Goal: Transaction & Acquisition: Purchase product/service

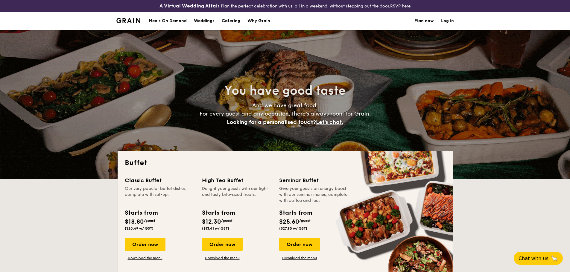
select select
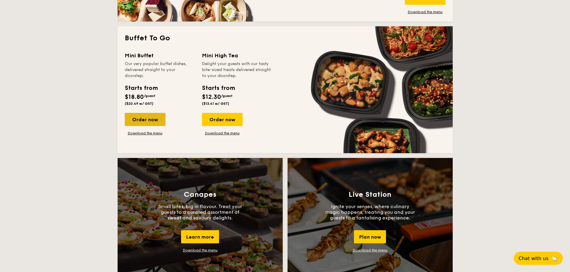
click at [147, 121] on div "Order now" at bounding box center [145, 119] width 41 height 13
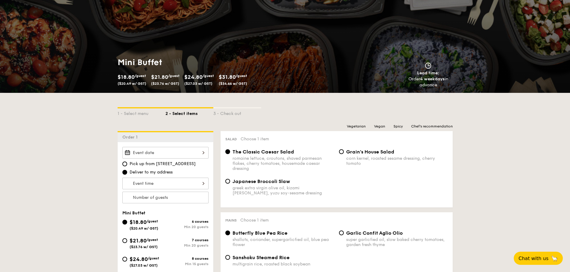
scroll to position [60, 0]
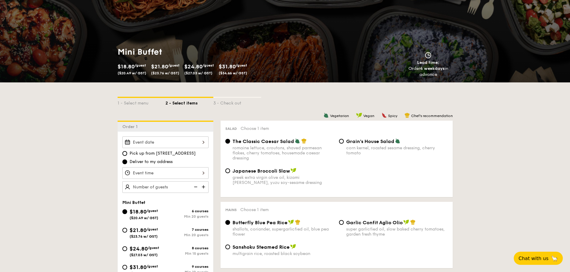
click at [180, 141] on div at bounding box center [165, 143] width 86 height 12
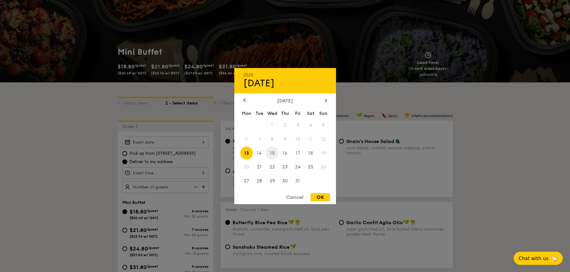
click at [274, 155] on span "15" at bounding box center [272, 153] width 13 height 13
click at [314, 194] on div "OK" at bounding box center [319, 197] width 19 height 8
type input "[DATE]"
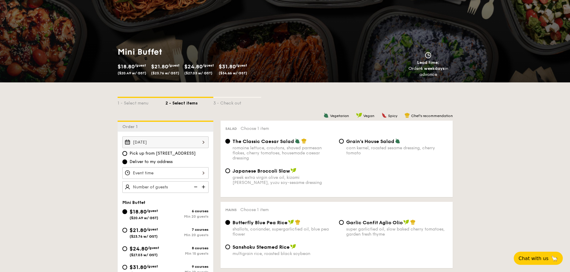
scroll to position [90, 0]
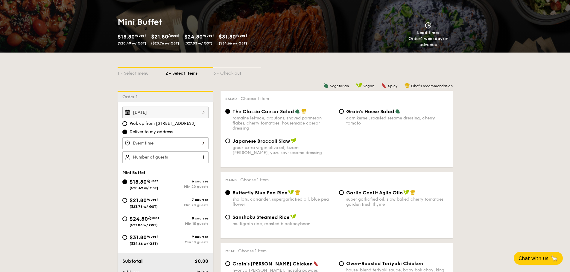
click at [199, 142] on div at bounding box center [165, 144] width 86 height 12
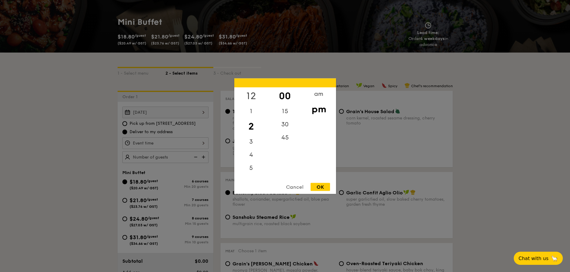
click at [255, 95] on div "12" at bounding box center [251, 95] width 34 height 17
click at [314, 109] on div "pm" at bounding box center [319, 108] width 34 height 17
click at [317, 186] on div "OK" at bounding box center [319, 187] width 19 height 8
type input "12:00PM"
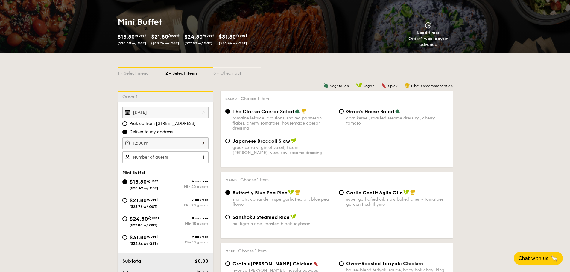
click at [204, 157] on img at bounding box center [203, 157] width 9 height 11
type input "20 guests"
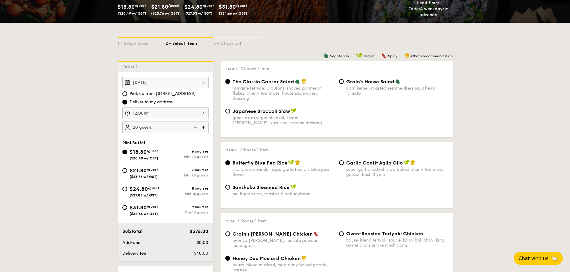
scroll to position [150, 0]
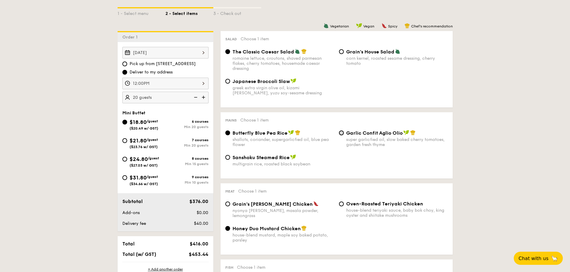
click at [341, 133] on input "Garlic Confit Aglio Olio super garlicfied oil, slow baked cherry tomatoes, gard…" at bounding box center [341, 133] width 5 height 5
radio input "true"
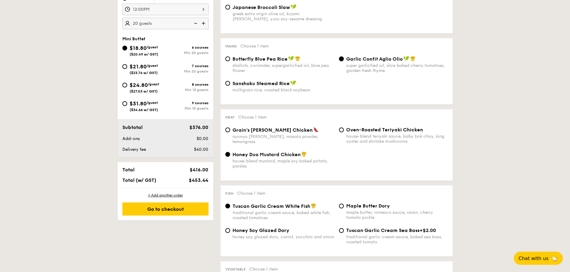
scroll to position [209, 0]
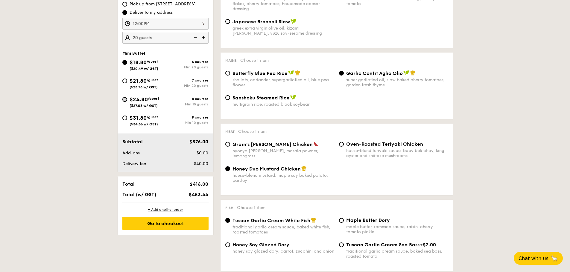
click at [126, 97] on input "$24.80 /guest ($27.03 w/ GST) 8 courses Min 15 guests" at bounding box center [124, 99] width 5 height 5
radio input "true"
radio input "false"
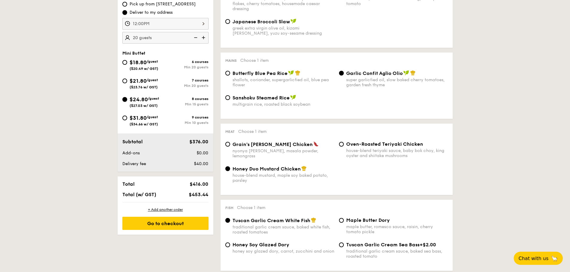
radio input "true"
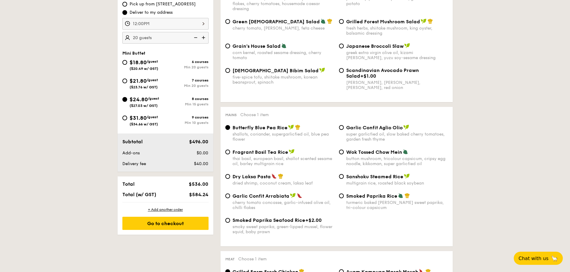
click at [134, 64] on span "$18.80" at bounding box center [137, 62] width 17 height 7
click at [127, 64] on input "$18.80 /guest ($20.49 w/ GST) 6 courses Min 20 guests" at bounding box center [124, 62] width 5 height 5
radio input "true"
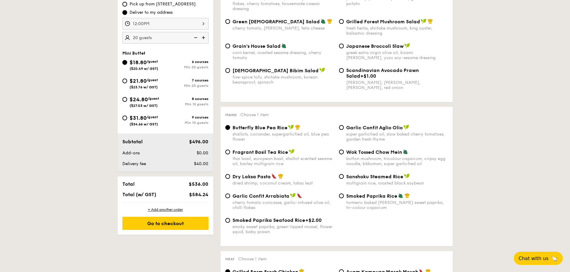
radio input "true"
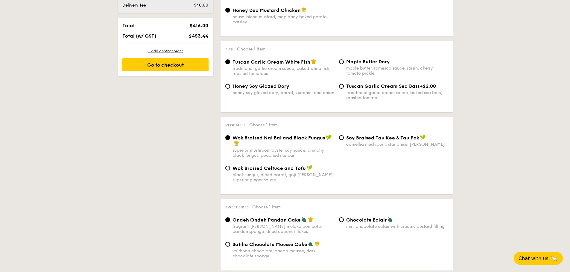
scroll to position [419, 0]
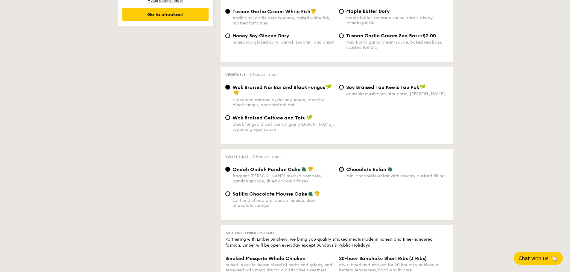
click at [340, 168] on input "Chocolate Eclair mini chocolate eclair with creamy custard filling" at bounding box center [341, 169] width 5 height 5
radio input "true"
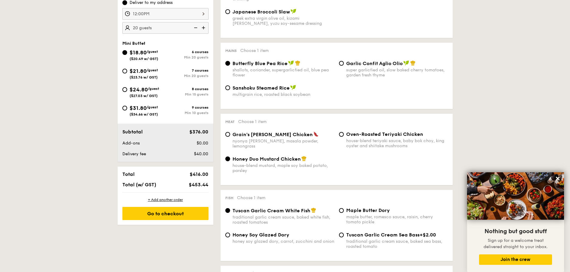
scroll to position [209, 0]
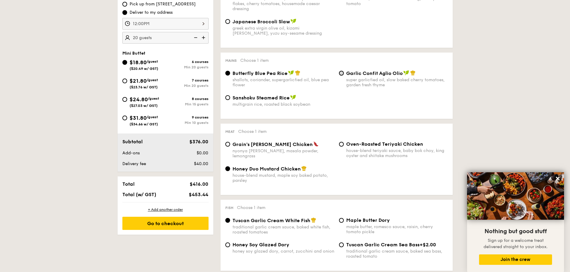
click at [341, 74] on input "Garlic Confit Aglio Olio super garlicfied oil, slow baked cherry tomatoes, gard…" at bounding box center [341, 73] width 5 height 5
radio input "true"
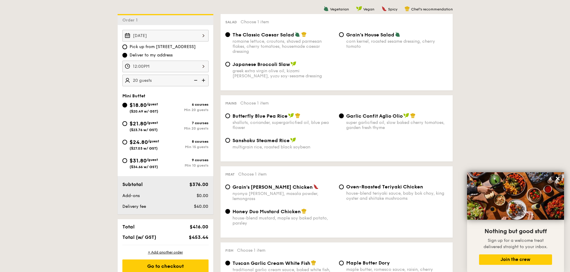
scroll to position [239, 0]
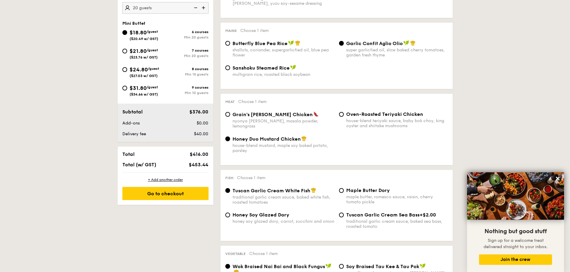
click at [165, 193] on div "Go to checkout" at bounding box center [165, 193] width 86 height 13
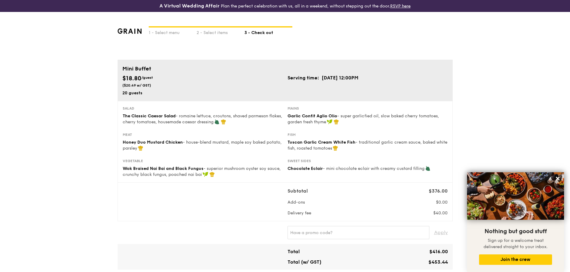
scroll to position [30, 0]
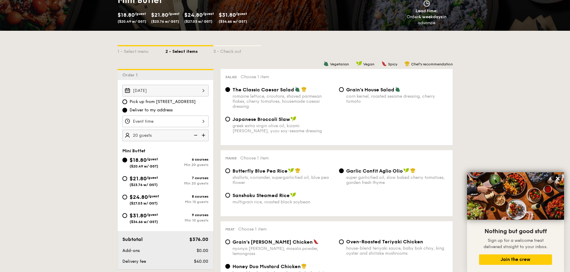
scroll to position [122, 0]
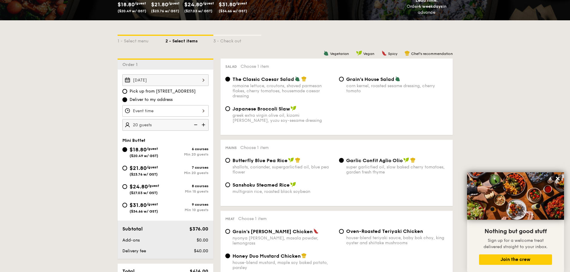
click at [152, 188] on div "$24.80 /guest ($27.03 w/ GST)" at bounding box center [144, 189] width 30 height 13
click at [127, 188] on input "$24.80 /guest ($27.03 w/ GST) 8 courses Min 15 guests" at bounding box center [124, 187] width 5 height 5
radio input "true"
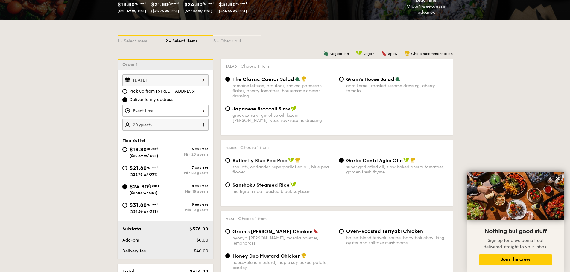
radio input "false"
radio input "true"
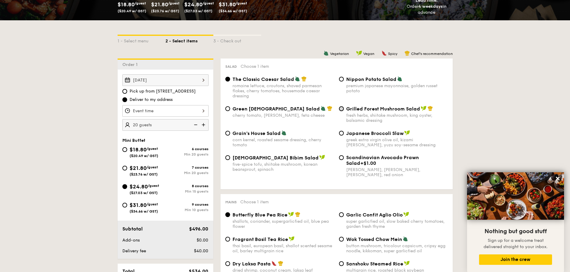
click at [340, 109] on input "Grilled Forest Mushroom Salad fresh herbs, shiitake mushroom, king oyster, bals…" at bounding box center [341, 108] width 5 height 5
radio input "true"
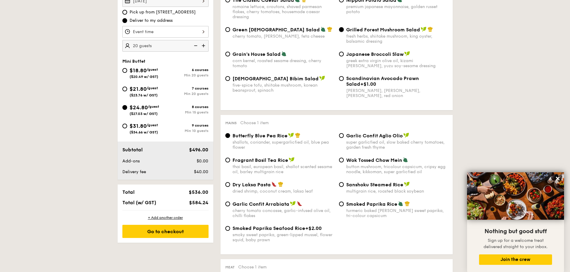
scroll to position [212, 0]
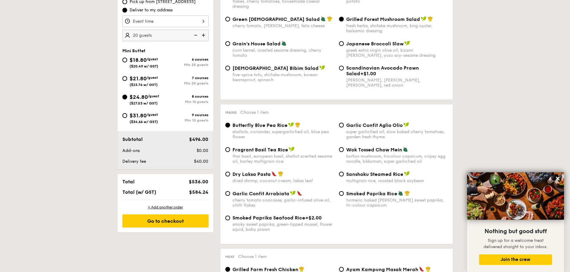
click at [343, 124] on div "Garlic Confit Aglio Olio super garlicfied oil, slow baked cherry tomatoes, gard…" at bounding box center [393, 130] width 114 height 17
click at [340, 124] on input "Garlic Confit Aglio Olio super garlicfied oil, slow baked cherry tomatoes, gard…" at bounding box center [341, 125] width 5 height 5
radio input "true"
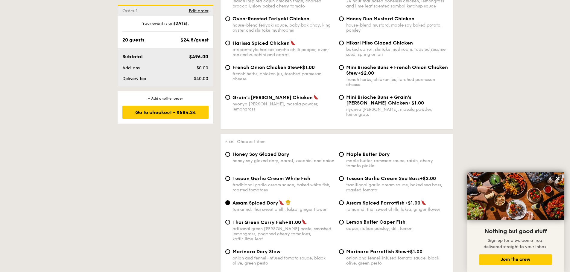
scroll to position [511, 0]
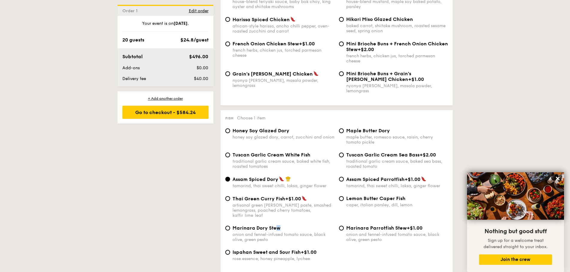
click at [278, 225] on span "Marinara Dory Stew" at bounding box center [256, 228] width 48 height 6
click at [230, 225] on div "Marinara Dory Stew onion and fennel-infused tomato sauce, black olive, green pe…" at bounding box center [280, 233] width 114 height 17
click at [229, 226] on input "Marinara Dory Stew onion and fennel-infused tomato sauce, black olive, green pe…" at bounding box center [227, 228] width 5 height 5
radio input "true"
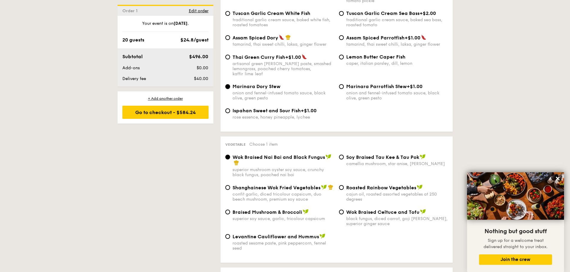
scroll to position [660, 0]
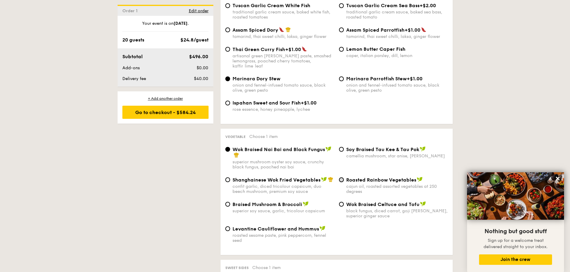
click at [343, 178] on input "Roasted Rainbow Vegetables cajun oil, roasted assorted vegetables at 250 degrees" at bounding box center [341, 180] width 5 height 5
radio input "true"
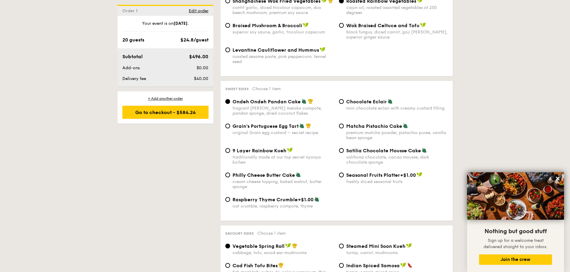
scroll to position [840, 0]
click at [272, 123] on span "Grain's Portuguese Egg Tart" at bounding box center [265, 126] width 66 height 6
click at [230, 124] on input "Grain's Portuguese Egg Tart original Grain egg custard – secret recipe" at bounding box center [227, 126] width 5 height 5
radio input "true"
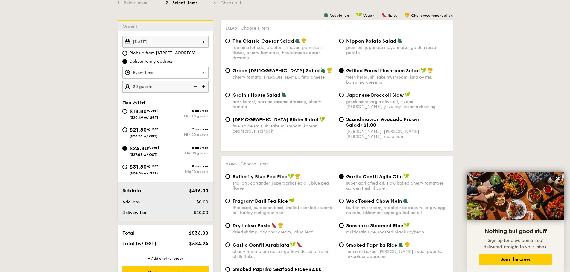
scroll to position [62, 0]
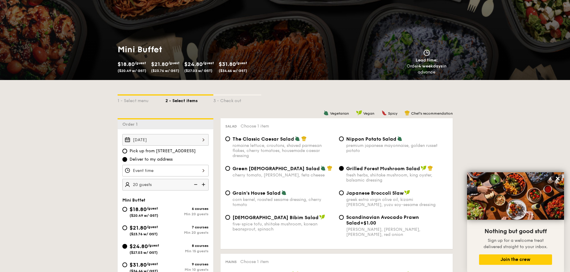
click at [133, 210] on span "$18.80" at bounding box center [137, 209] width 17 height 7
click at [127, 210] on input "$18.80 /guest ($20.49 w/ GST) 6 courses Min 20 guests" at bounding box center [124, 209] width 5 height 5
radio input "true"
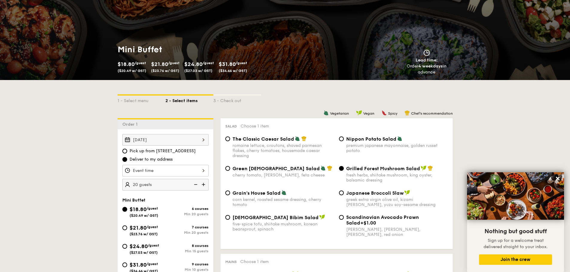
radio input "true"
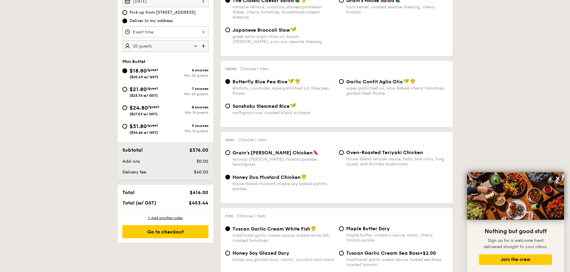
scroll to position [212, 0]
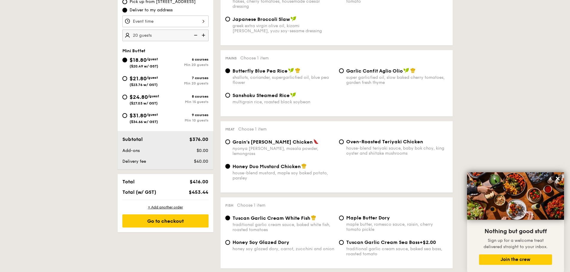
click at [363, 141] on span "Oven-Roasted Teriyaki Chicken" at bounding box center [384, 142] width 77 height 6
click at [344, 141] on input "Oven-Roasted Teriyaki Chicken house-blend teriyaki sauce, baby bok choy, king o…" at bounding box center [341, 142] width 5 height 5
radio input "true"
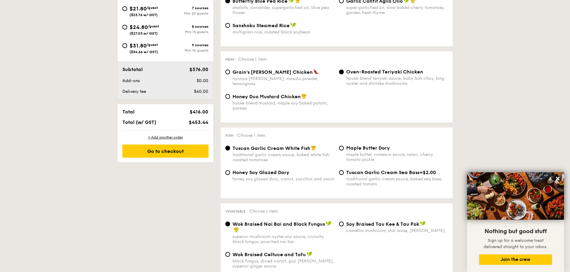
scroll to position [242, 0]
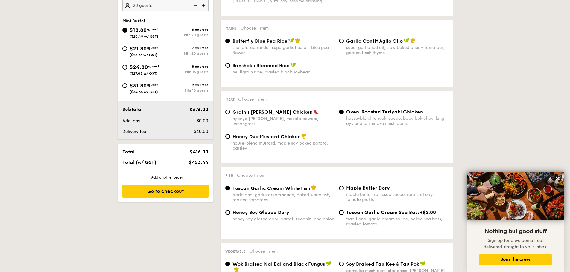
click at [144, 54] on span "($23.76 w/ GST)" at bounding box center [143, 55] width 28 height 4
click at [127, 51] on input "$21.80 /guest ($23.76 w/ GST) 7 courses Min 20 guests" at bounding box center [124, 48] width 5 height 5
radio input "true"
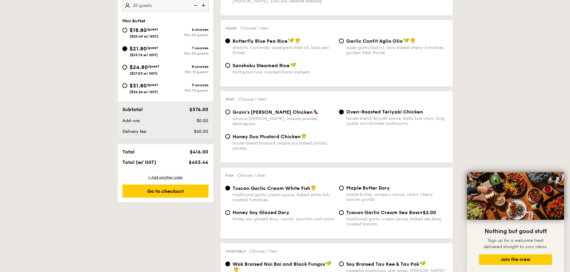
radio input "true"
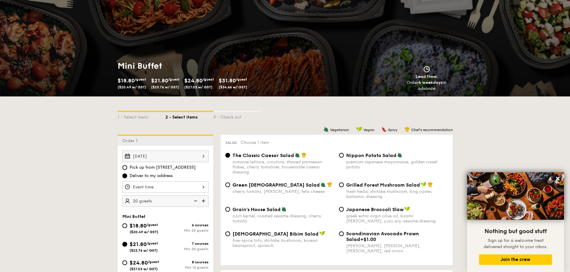
scroll to position [120, 0]
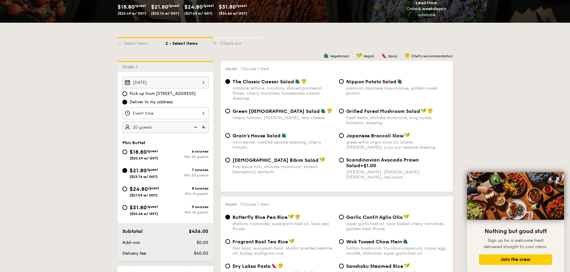
click at [344, 112] on div "Grilled Forest Mushroom Salad fresh herbs, shiitake mushroom, king oyster, bals…" at bounding box center [393, 116] width 114 height 17
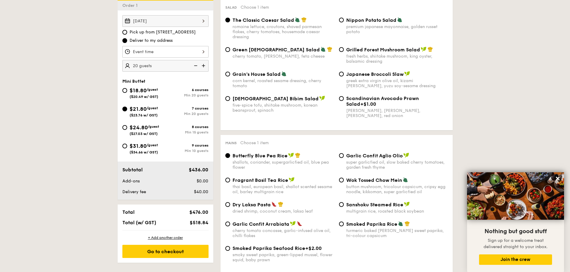
scroll to position [150, 0]
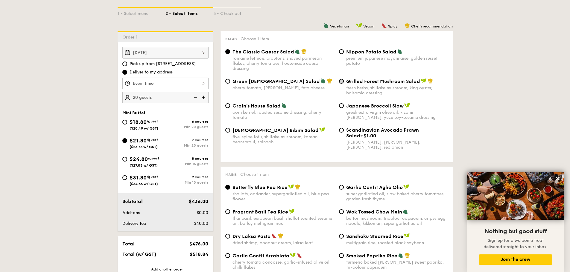
click at [340, 83] on input "Grilled Forest Mushroom Salad fresh herbs, shiitake mushroom, king oyster, bals…" at bounding box center [341, 81] width 5 height 5
radio input "true"
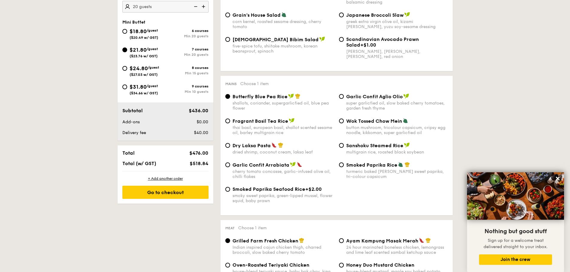
scroll to position [269, 0]
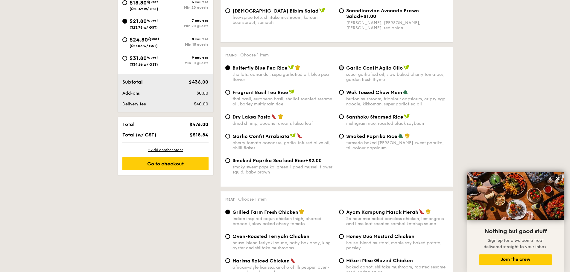
click at [342, 68] on input "Garlic Confit Aglio Olio super garlicfied oil, slow baked cherry tomatoes, gard…" at bounding box center [341, 67] width 5 height 5
radio input "true"
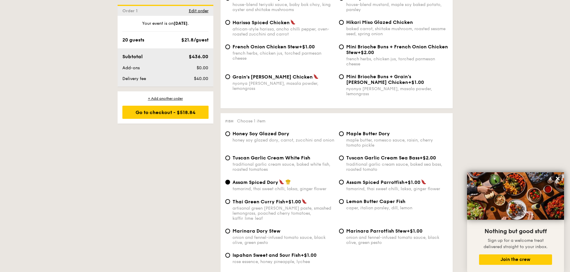
scroll to position [508, 0]
click at [301, 155] on span "Tuscan Garlic Cream White Fish" at bounding box center [271, 158] width 78 height 6
click at [230, 155] on input "Tuscan Garlic Cream White Fish traditional garlic cream sauce, baked white fish…" at bounding box center [227, 157] width 5 height 5
radio input "true"
click at [250, 228] on span "Marinara Dory Stew" at bounding box center [256, 231] width 48 height 6
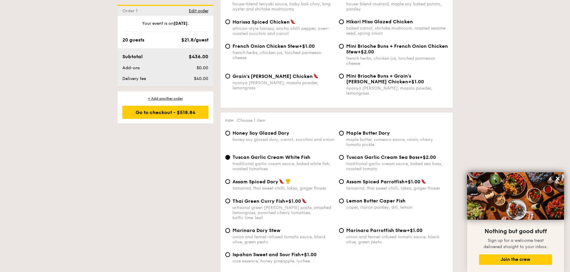
click at [230, 228] on input "Marinara Dory Stew onion and fennel-infused tomato sauce, black olive, green pe…" at bounding box center [227, 230] width 5 height 5
radio input "true"
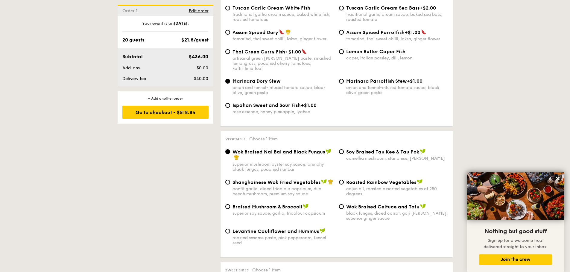
click at [341, 179] on div "Roasted Rainbow Vegetables cajun oil, roasted assorted vegetables at 250 degrees" at bounding box center [393, 187] width 114 height 17
click at [342, 180] on input "Roasted Rainbow Vegetables cajun oil, roasted assorted vegetables at 250 degrees" at bounding box center [341, 182] width 5 height 5
radio input "true"
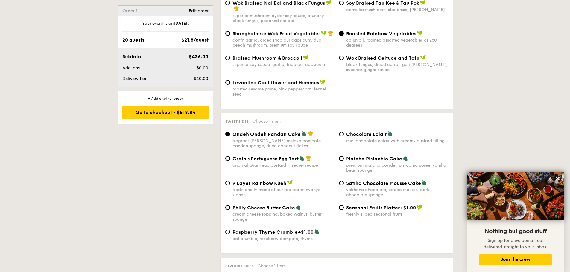
scroll to position [807, 0]
click at [228, 156] on input "Grain's Portuguese Egg Tart original Grain egg custard – secret recipe" at bounding box center [227, 158] width 5 height 5
radio input "true"
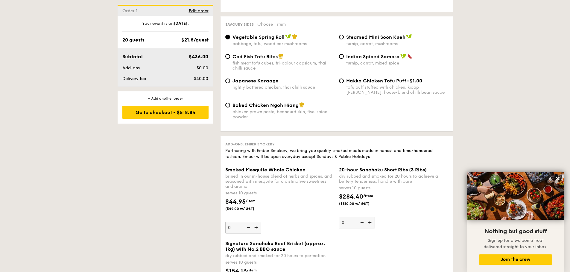
scroll to position [957, 0]
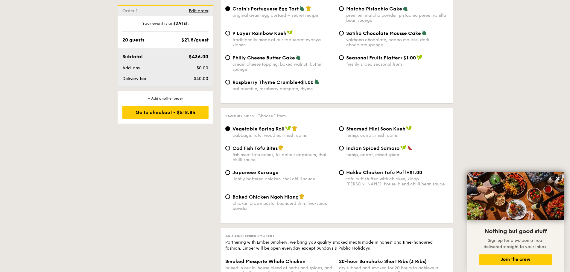
click at [173, 121] on div "+ Add another order Go to checkout - $518.84" at bounding box center [166, 108] width 96 height 32
click at [171, 117] on div "Go to checkout - $518.84" at bounding box center [165, 112] width 86 height 13
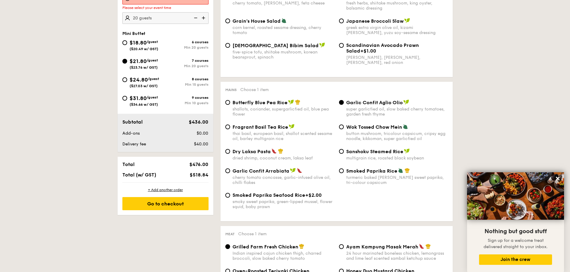
scroll to position [172, 0]
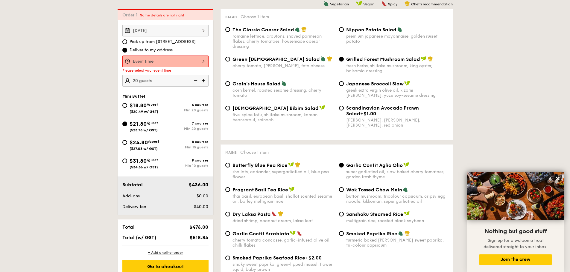
click at [198, 61] on div at bounding box center [165, 62] width 86 height 12
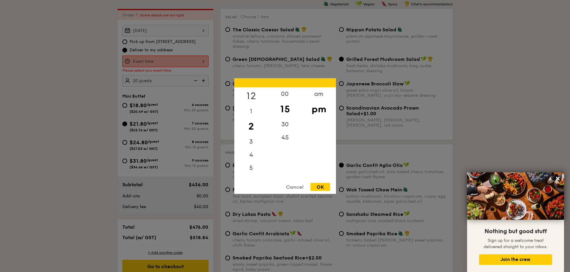
drag, startPoint x: 251, startPoint y: 91, endPoint x: 277, endPoint y: 99, distance: 27.2
click at [251, 91] on div "12" at bounding box center [251, 93] width 34 height 13
click at [287, 92] on div "00" at bounding box center [285, 95] width 34 height 17
click at [324, 187] on div "OK" at bounding box center [319, 187] width 19 height 8
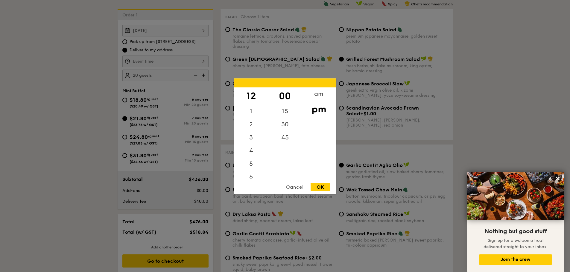
type input "12:00PM"
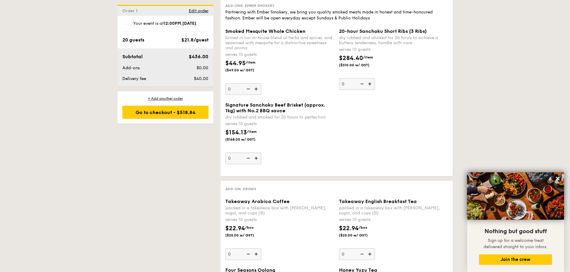
scroll to position [1278, 0]
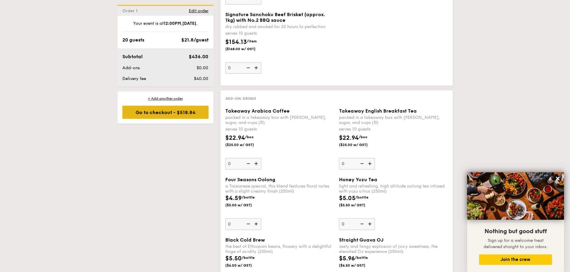
click at [189, 118] on div "Go to checkout - $518.84" at bounding box center [165, 112] width 86 height 13
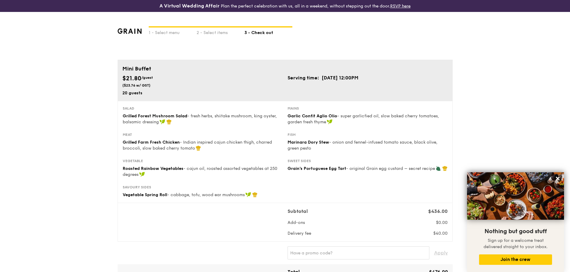
scroll to position [30, 0]
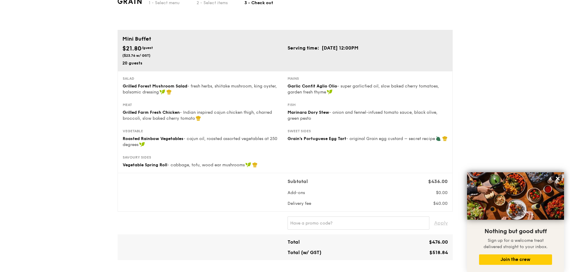
drag, startPoint x: 70, startPoint y: 149, endPoint x: 62, endPoint y: 149, distance: 8.4
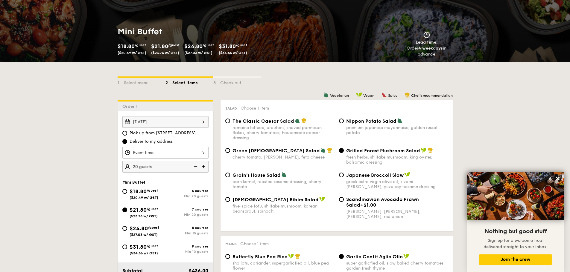
scroll to position [92, 0]
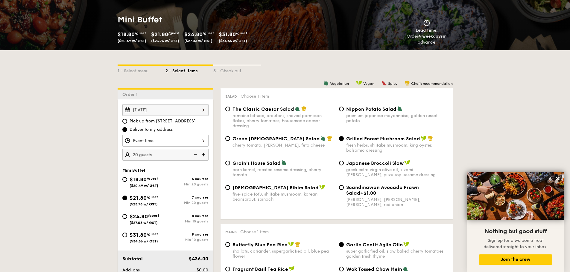
click at [140, 182] on span "$18.80" at bounding box center [137, 179] width 17 height 7
click at [127, 182] on input "$18.80 /guest ($20.49 w/ GST) 6 courses Min 20 guests" at bounding box center [124, 179] width 5 height 5
radio input "true"
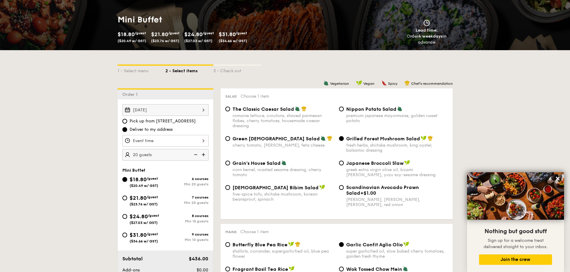
radio input "true"
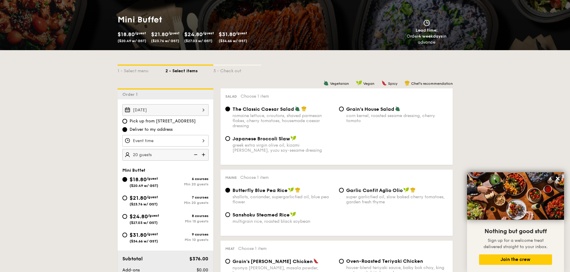
click at [177, 139] on div at bounding box center [165, 141] width 86 height 12
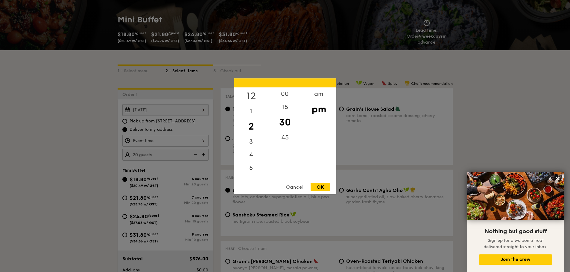
click at [251, 93] on div "12" at bounding box center [251, 95] width 34 height 17
click at [324, 189] on div "OK" at bounding box center [319, 187] width 19 height 8
type input "12:30PM"
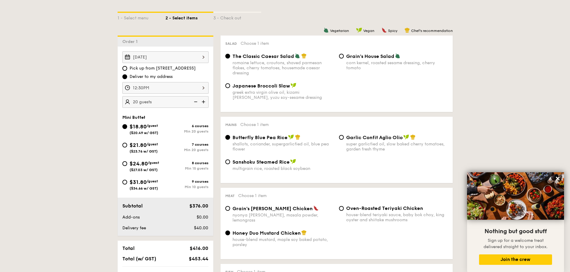
scroll to position [152, 0]
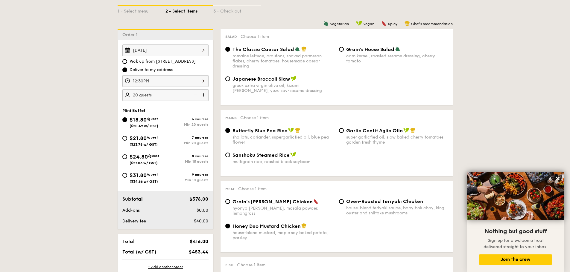
click at [388, 130] on span "Garlic Confit Aglio Olio" at bounding box center [374, 131] width 57 height 6
click at [344, 130] on input "Garlic Confit Aglio Olio super garlicfied oil, slow baked cherry tomatoes, gard…" at bounding box center [341, 130] width 5 height 5
radio input "true"
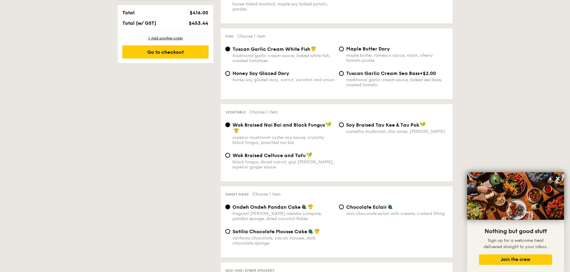
scroll to position [391, 0]
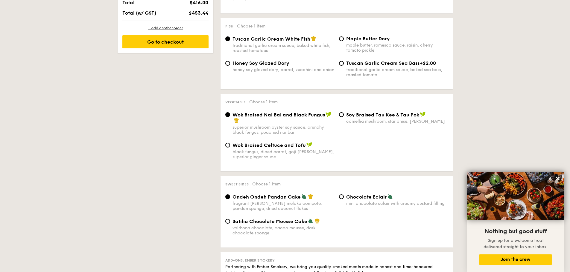
click at [248, 221] on span "Satilia Chocolate Mousse Cake" at bounding box center [269, 222] width 75 height 6
click at [230, 221] on input "Satilia Chocolate Mousse Cake valrhona chocolate, cacao mousse, dark chocolate …" at bounding box center [227, 221] width 5 height 5
radio input "true"
click at [361, 196] on span "Chocolate Eclair" at bounding box center [366, 197] width 41 height 6
click at [344, 196] on input "Chocolate Eclair mini chocolate eclair with creamy custard filling" at bounding box center [341, 197] width 5 height 5
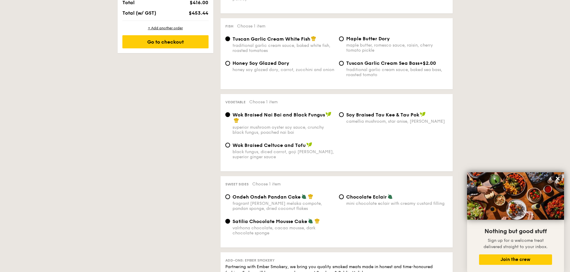
radio input "true"
click at [283, 199] on span "Ondeh Ondeh Pandan Cake" at bounding box center [266, 197] width 68 height 6
click at [230, 199] on input "Ondeh Ondeh Pandan Cake fragrant [PERSON_NAME] melaka compote, pandan sponge, d…" at bounding box center [227, 197] width 5 height 5
radio input "true"
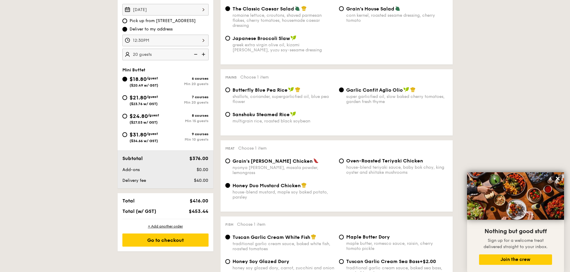
scroll to position [122, 0]
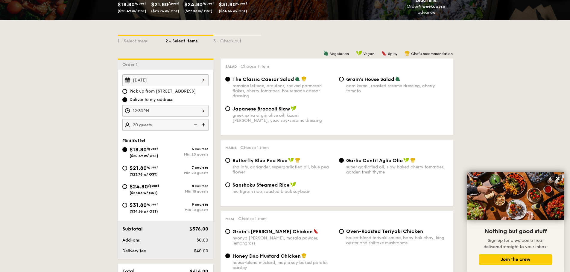
click at [174, 112] on div "12:30PM" at bounding box center [165, 111] width 86 height 12
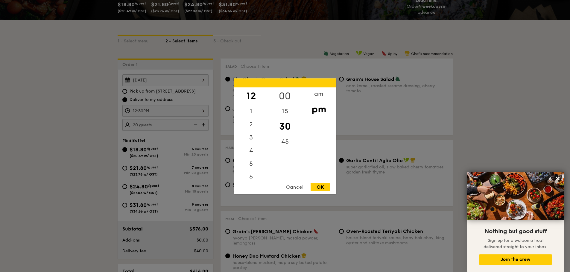
click at [290, 94] on div "00" at bounding box center [285, 95] width 34 height 17
drag, startPoint x: 329, startPoint y: 190, endPoint x: 325, endPoint y: 188, distance: 3.5
click at [327, 190] on div "OK" at bounding box center [319, 187] width 19 height 8
type input "12:00PM"
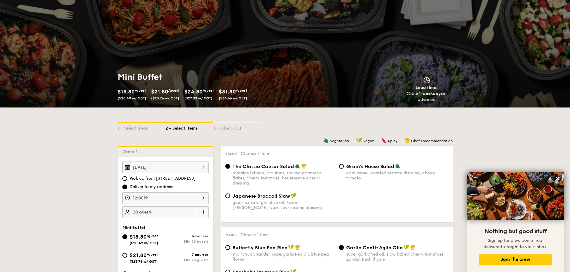
scroll to position [0, 0]
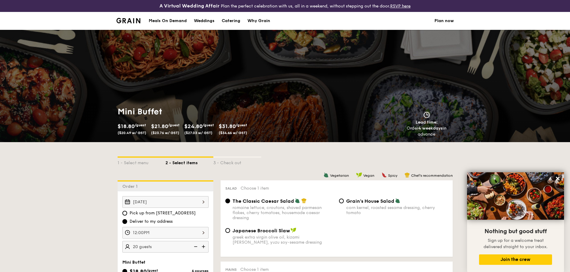
click at [129, 22] on img at bounding box center [128, 20] width 24 height 5
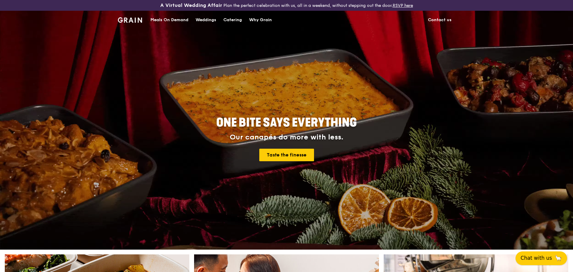
click at [535, 256] on span "Chat with us" at bounding box center [536, 258] width 31 height 7
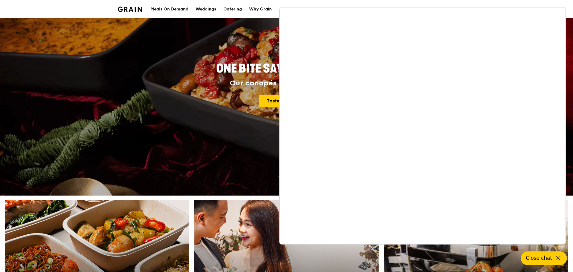
scroll to position [60, 0]
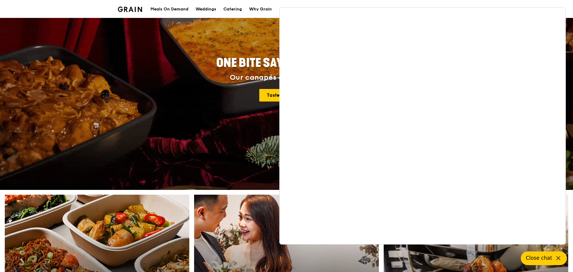
drag, startPoint x: 72, startPoint y: 128, endPoint x: 87, endPoint y: 103, distance: 29.1
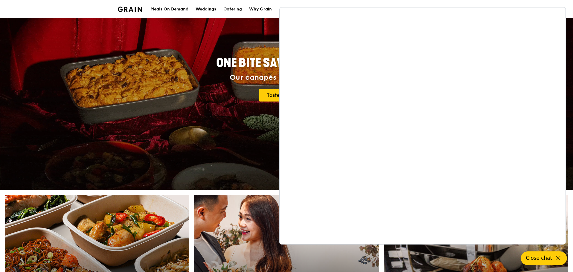
click at [72, 125] on div "ONE BITE SAYS EVERYTHING Our canapés do more with less. Taste the finesse" at bounding box center [286, 70] width 573 height 239
